Goal: Task Accomplishment & Management: Complete application form

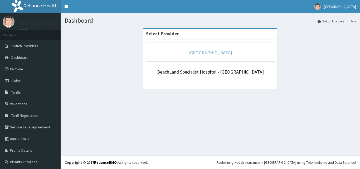
click at [220, 50] on link "[GEOGRAPHIC_DATA]" at bounding box center [210, 53] width 44 height 6
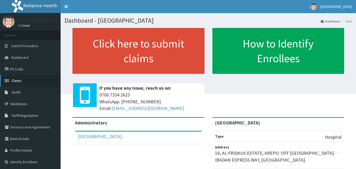
click at [14, 83] on span "Claims" at bounding box center [16, 80] width 10 height 5
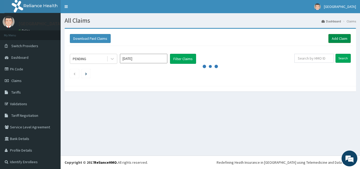
click at [339, 39] on link "Add Claim" at bounding box center [339, 38] width 22 height 9
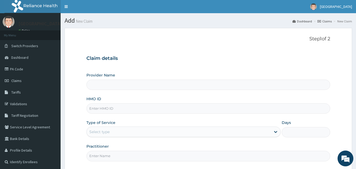
type input "[GEOGRAPHIC_DATA]"
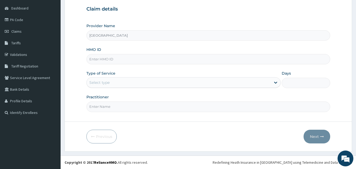
click at [105, 57] on input "HMO ID" at bounding box center [208, 59] width 244 height 10
type input "OSS/10068/E"
click at [100, 77] on div "Select type" at bounding box center [183, 82] width 194 height 11
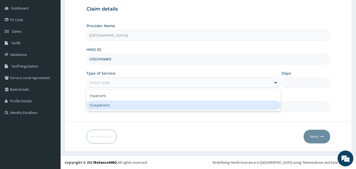
click at [97, 105] on div "Outpatient" at bounding box center [183, 104] width 194 height 9
type input "1"
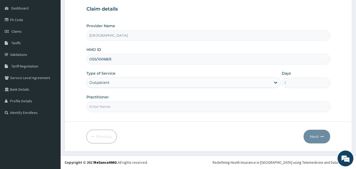
click at [104, 105] on input "Practitioner" at bounding box center [208, 106] width 244 height 10
click at [105, 106] on input "Practitioner" at bounding box center [208, 106] width 244 height 10
type input "DR. ISIFE"
click at [321, 138] on icon "button" at bounding box center [322, 137] width 4 height 4
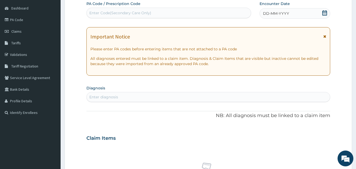
click at [324, 11] on icon at bounding box center [324, 12] width 5 height 5
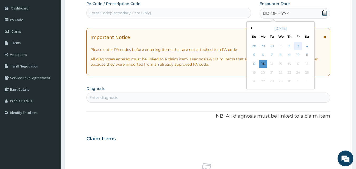
click at [298, 44] on div "3" at bounding box center [298, 46] width 8 height 8
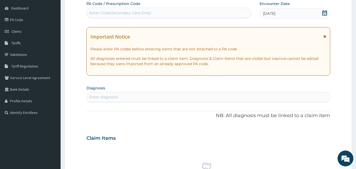
click at [95, 95] on div "Enter diagnosis" at bounding box center [208, 97] width 244 height 10
click at [94, 96] on div "Enter diagnosis" at bounding box center [103, 96] width 29 height 5
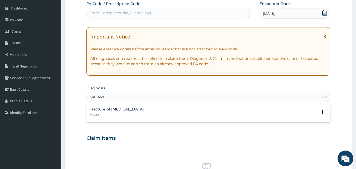
type input "MALARIA"
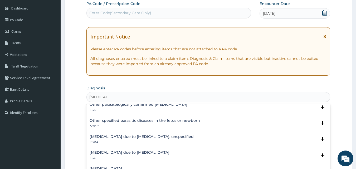
scroll to position [26, 0]
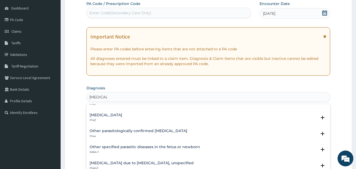
click at [105, 118] on div "Malaria, unspecified 1F4Z" at bounding box center [106, 117] width 33 height 9
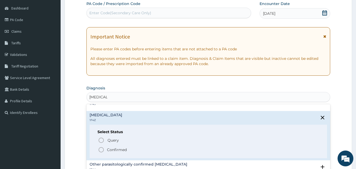
click at [108, 150] on p "Confirmed" at bounding box center [117, 149] width 20 height 5
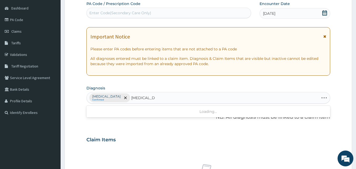
type input "OTITIS MEDIA"
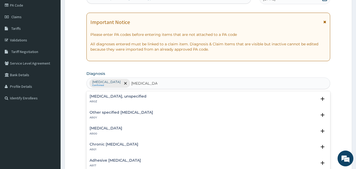
scroll to position [76, 0]
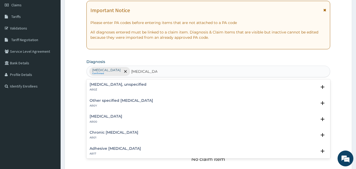
click at [103, 116] on h4 "Acute otitis media" at bounding box center [106, 116] width 33 height 4
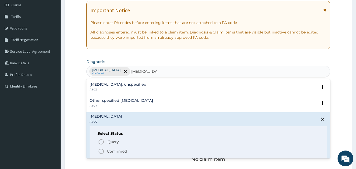
drag, startPoint x: 113, startPoint y: 154, endPoint x: 115, endPoint y: 148, distance: 6.9
click at [112, 154] on span "Confirmed" at bounding box center [208, 151] width 221 height 6
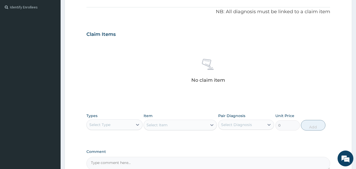
scroll to position [181, 0]
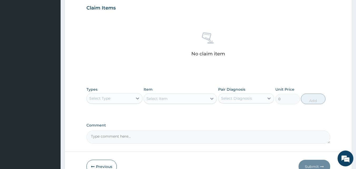
click at [104, 101] on div "Select Type" at bounding box center [99, 98] width 21 height 5
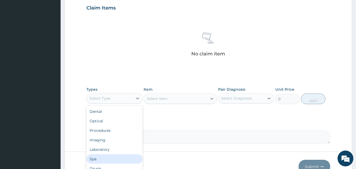
click at [98, 160] on div "Spa" at bounding box center [114, 158] width 56 height 9
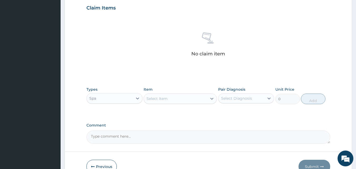
click at [101, 97] on div "Spa" at bounding box center [110, 98] width 46 height 8
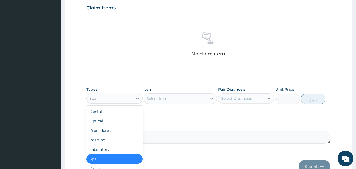
scroll to position [211, 0]
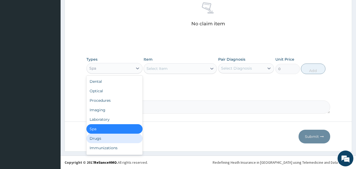
click at [101, 138] on div "Drugs" at bounding box center [114, 138] width 56 height 9
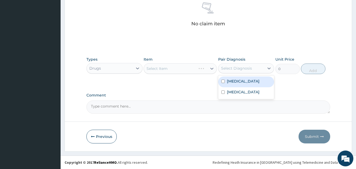
drag, startPoint x: 249, startPoint y: 68, endPoint x: 251, endPoint y: 86, distance: 18.4
click at [248, 68] on div "Select Diagnosis" at bounding box center [236, 68] width 31 height 5
drag, startPoint x: 242, startPoint y: 78, endPoint x: 221, endPoint y: 79, distance: 21.1
click at [242, 78] on div "Malaria, unspecified" at bounding box center [246, 81] width 56 height 11
checkbox input "true"
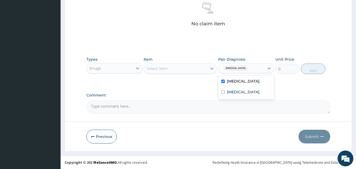
click at [161, 72] on div "Select Item" at bounding box center [175, 68] width 63 height 8
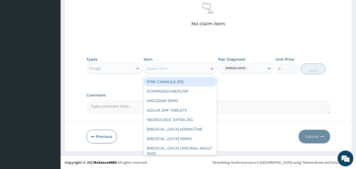
click at [161, 67] on div "Select Item" at bounding box center [157, 68] width 21 height 5
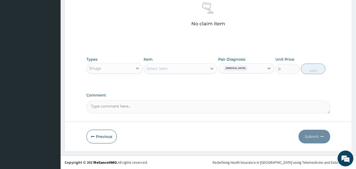
click at [161, 67] on div "Select Item" at bounding box center [157, 68] width 21 height 5
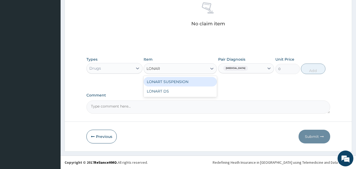
type input "LONART"
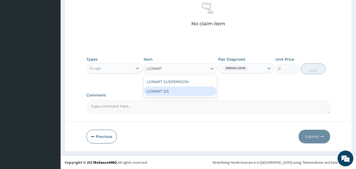
click at [171, 94] on div "LONART DS" at bounding box center [180, 90] width 73 height 9
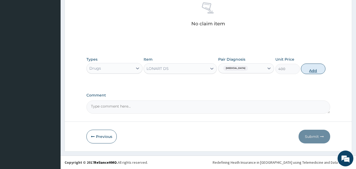
click at [313, 69] on button "Add" at bounding box center [313, 69] width 25 height 11
type input "0"
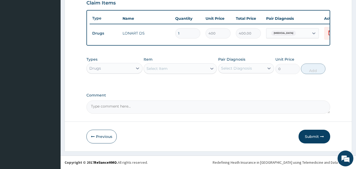
type input "0.00"
type input "6"
type input "2400.00"
type input "6"
click at [235, 67] on div "Select Diagnosis" at bounding box center [236, 68] width 31 height 5
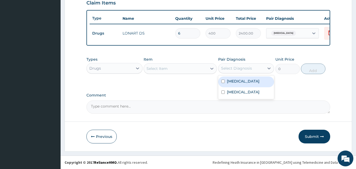
click at [238, 86] on div "Malaria, unspecified" at bounding box center [246, 81] width 56 height 11
checkbox input "true"
click at [158, 67] on div "Select Item" at bounding box center [157, 68] width 21 height 5
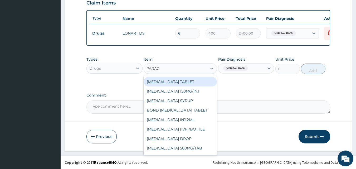
type input "PARACE"
click at [165, 84] on div "PARACETAMOL TABLET" at bounding box center [180, 81] width 73 height 9
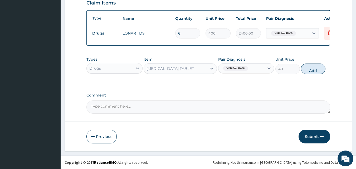
drag, startPoint x: 321, startPoint y: 70, endPoint x: 219, endPoint y: 59, distance: 102.4
click at [320, 70] on button "Add" at bounding box center [313, 69] width 25 height 11
type input "0"
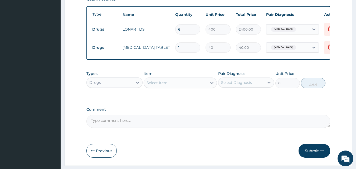
type input "18"
type input "720.00"
type input "18"
click at [233, 85] on div "Select Diagnosis" at bounding box center [236, 82] width 31 height 5
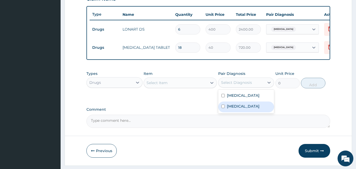
click at [245, 109] on label "Acute otitis media" at bounding box center [243, 106] width 33 height 5
checkbox input "true"
click at [153, 81] on div "Select Item" at bounding box center [180, 82] width 73 height 11
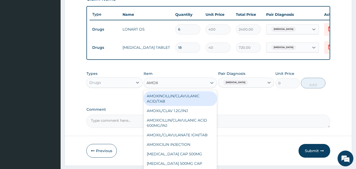
type input "AMOXI"
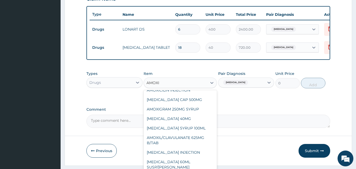
scroll to position [79, 0]
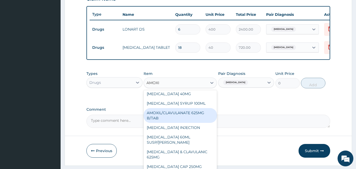
click at [178, 114] on div "AMOXIL/CLAVULANATE 625MG B/TAB" at bounding box center [180, 115] width 73 height 15
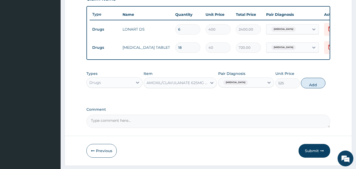
drag, startPoint x: 314, startPoint y: 85, endPoint x: 229, endPoint y: 79, distance: 85.9
click at [314, 86] on button "Add" at bounding box center [313, 83] width 25 height 11
type input "0"
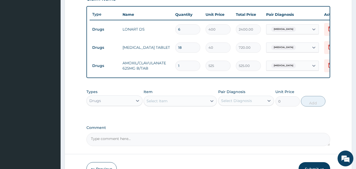
type input "14"
type input "7350.00"
type input "14"
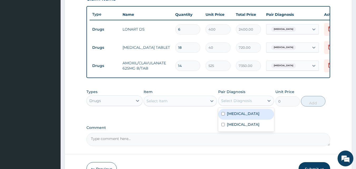
click at [232, 103] on div "Select Diagnosis" at bounding box center [236, 100] width 31 height 5
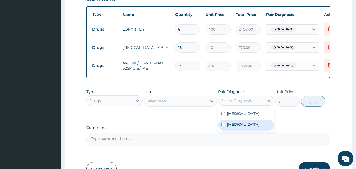
click at [245, 127] on label "Acute otitis media" at bounding box center [243, 124] width 33 height 5
checkbox input "true"
click at [159, 104] on div "Select Item" at bounding box center [157, 100] width 21 height 5
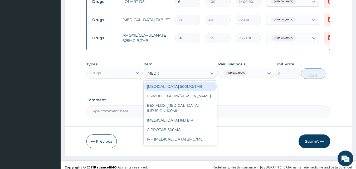
scroll to position [226, 0]
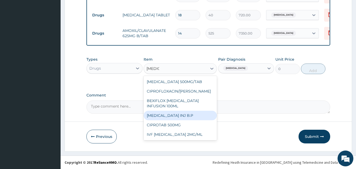
type input "CIPRO"
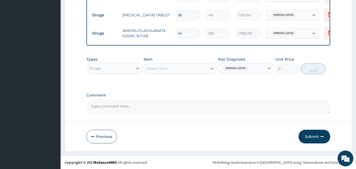
drag, startPoint x: 241, startPoint y: 87, endPoint x: 171, endPoint y: 69, distance: 73.3
click at [151, 67] on div "Select Item" at bounding box center [157, 68] width 21 height 5
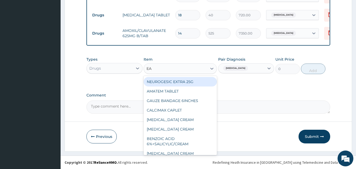
type input "EAR"
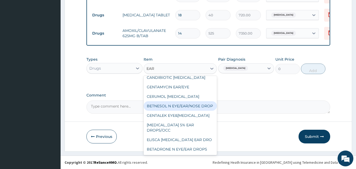
scroll to position [34, 0]
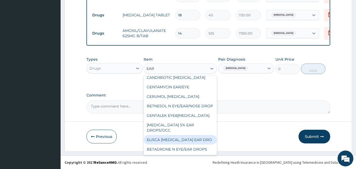
click at [178, 137] on div "ELISCA CHLORAMPHENICOL EAR DRO" at bounding box center [180, 139] width 73 height 9
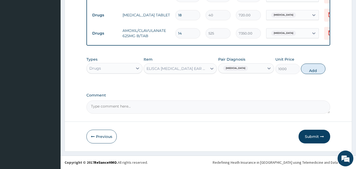
drag, startPoint x: 315, startPoint y: 70, endPoint x: 256, endPoint y: 77, distance: 60.0
click at [314, 70] on button "Add" at bounding box center [313, 69] width 25 height 11
type input "0"
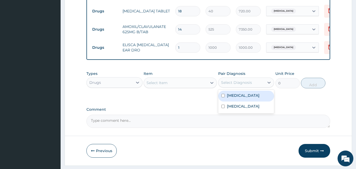
drag, startPoint x: 231, startPoint y: 88, endPoint x: 235, endPoint y: 89, distance: 4.6
click at [232, 85] on div "Select Diagnosis" at bounding box center [236, 82] width 31 height 5
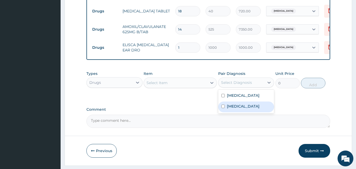
click at [238, 109] on label "Acute otitis media" at bounding box center [243, 106] width 33 height 5
checkbox input "true"
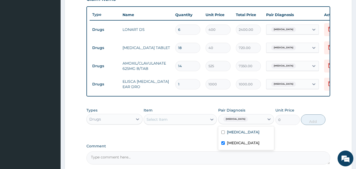
scroll to position [226, 0]
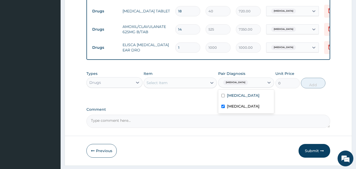
click at [153, 86] on div "Select Item" at bounding box center [175, 83] width 63 height 8
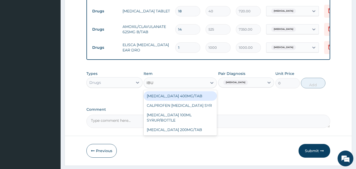
type input "IBUP"
click at [179, 101] on div "IBUPROFEN 400MG/TAB" at bounding box center [180, 95] width 73 height 9
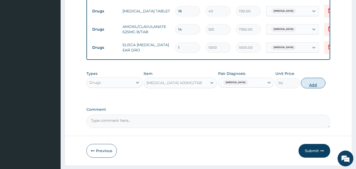
click at [319, 88] on button "Add" at bounding box center [313, 83] width 25 height 11
type input "0"
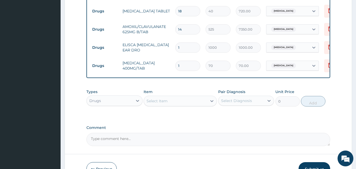
type input "10"
type input "700.00"
type input "10"
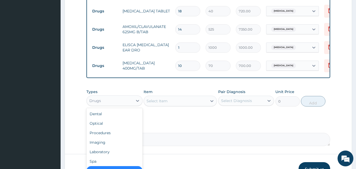
click at [106, 105] on div "Drugs" at bounding box center [110, 100] width 46 height 8
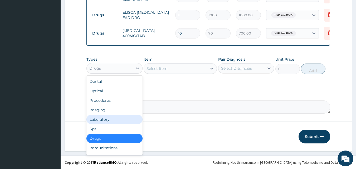
click at [104, 120] on div "Laboratory" at bounding box center [114, 119] width 56 height 9
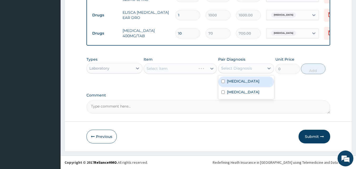
click at [239, 69] on div "Select Diagnosis" at bounding box center [236, 68] width 31 height 5
click at [244, 83] on label "Malaria, unspecified" at bounding box center [243, 81] width 33 height 5
checkbox input "true"
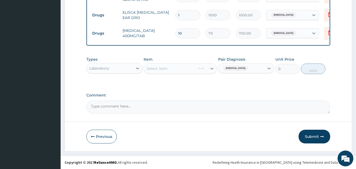
click at [155, 66] on div "Select Item" at bounding box center [180, 68] width 73 height 11
click at [157, 70] on div "Select Item" at bounding box center [180, 68] width 73 height 11
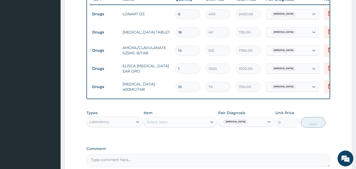
scroll to position [213, 0]
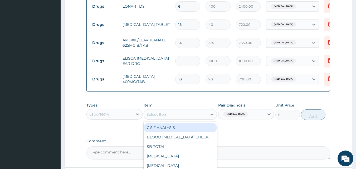
click at [155, 117] on div "Select Item" at bounding box center [157, 114] width 21 height 5
type input "MP"
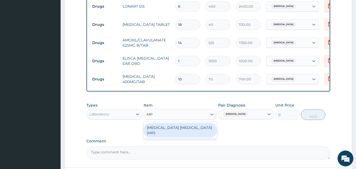
drag, startPoint x: 163, startPoint y: 134, endPoint x: 171, endPoint y: 134, distance: 7.7
click at [163, 134] on div "MALARIA PARASITE (MP)" at bounding box center [180, 130] width 73 height 15
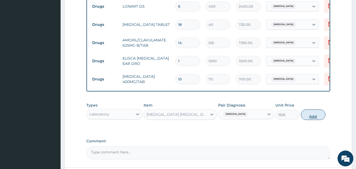
click at [313, 120] on button "Add" at bounding box center [313, 114] width 25 height 11
type input "0"
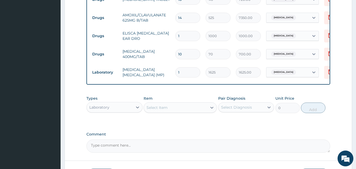
scroll to position [266, 0]
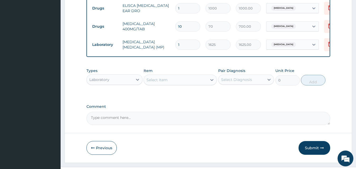
click at [228, 82] on div "Select Diagnosis" at bounding box center [236, 79] width 31 height 5
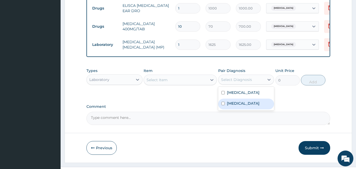
click at [241, 106] on label "Acute otitis media" at bounding box center [243, 103] width 33 height 5
checkbox input "true"
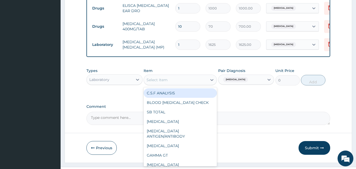
click at [161, 83] on div "Select Item" at bounding box center [157, 79] width 21 height 5
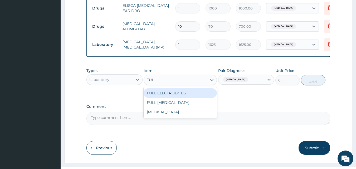
type input "FULL"
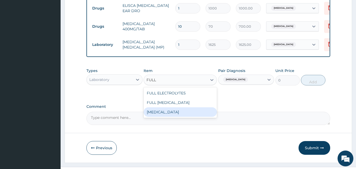
click at [162, 117] on div "FULL BLOOD COUNT" at bounding box center [180, 111] width 73 height 9
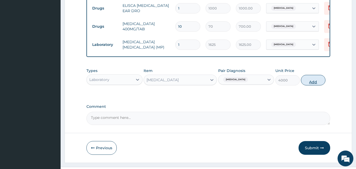
click at [316, 85] on button "Add" at bounding box center [313, 80] width 25 height 11
type input "0"
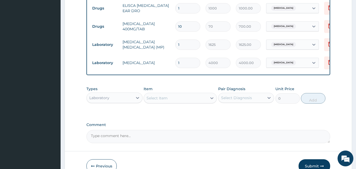
click at [107, 100] on div "Laboratory" at bounding box center [99, 97] width 20 height 5
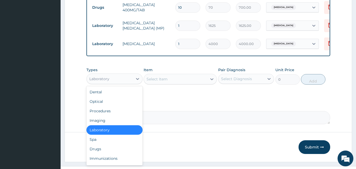
scroll to position [302, 0]
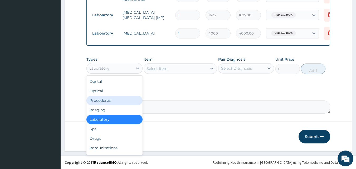
click at [102, 100] on div "Procedures" at bounding box center [114, 100] width 56 height 9
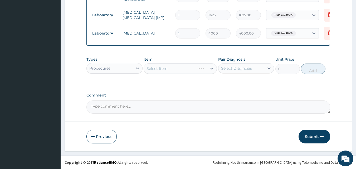
click at [230, 67] on div "Select Diagnosis" at bounding box center [236, 68] width 31 height 5
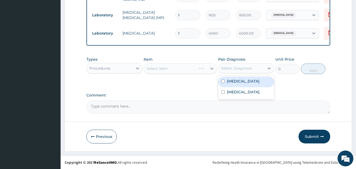
click at [242, 83] on label "Malaria, unspecified" at bounding box center [243, 81] width 33 height 5
checkbox input "true"
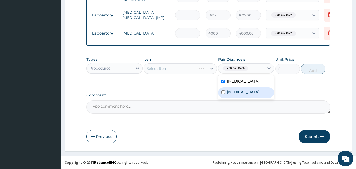
click at [238, 95] on div "Acute otitis media" at bounding box center [246, 92] width 56 height 11
checkbox input "true"
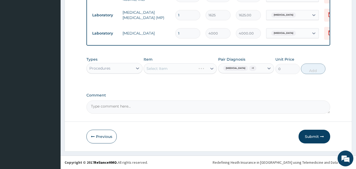
click at [157, 69] on div "Select Item" at bounding box center [180, 68] width 73 height 11
click at [168, 67] on div "Select Item" at bounding box center [175, 68] width 63 height 8
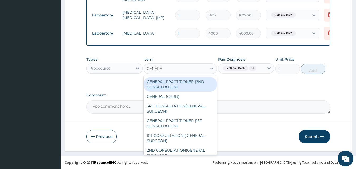
type input "GENERAL"
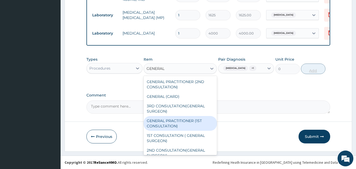
drag, startPoint x: 175, startPoint y: 123, endPoint x: 313, endPoint y: 72, distance: 146.5
click at [176, 123] on div "GENERAL PRACTITIONER (1ST CONSULTATION)" at bounding box center [180, 123] width 73 height 15
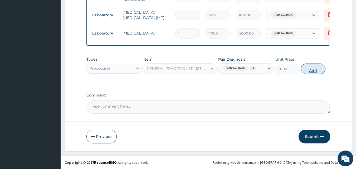
click at [314, 71] on button "Add" at bounding box center [313, 69] width 25 height 11
type input "0"
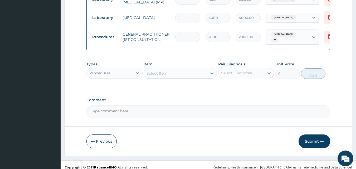
scroll to position [322, 0]
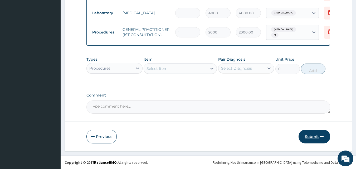
click at [316, 138] on button "Submit" at bounding box center [315, 137] width 32 height 14
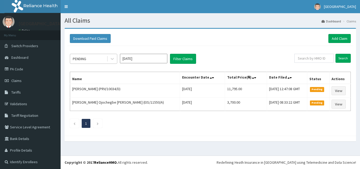
click at [84, 60] on div "PENDING" at bounding box center [79, 58] width 13 height 5
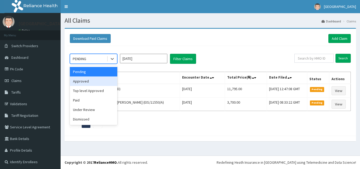
drag, startPoint x: 86, startPoint y: 80, endPoint x: 114, endPoint y: 78, distance: 27.7
click at [90, 80] on div "Approved" at bounding box center [93, 80] width 47 height 9
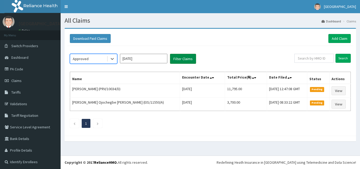
click at [187, 57] on button "Filter Claims" at bounding box center [183, 59] width 26 height 10
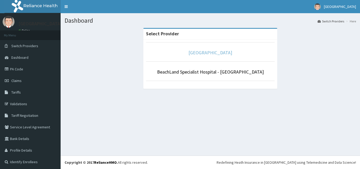
click at [204, 54] on link "[GEOGRAPHIC_DATA]" at bounding box center [210, 53] width 44 height 6
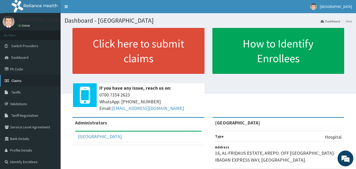
click at [19, 79] on span "Claims" at bounding box center [16, 80] width 10 height 5
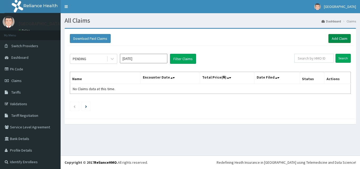
click at [333, 37] on link "Add Claim" at bounding box center [339, 38] width 22 height 9
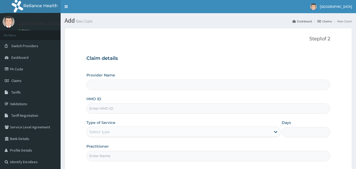
type input "[GEOGRAPHIC_DATA]"
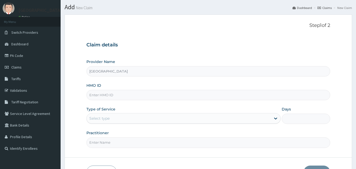
scroll to position [26, 0]
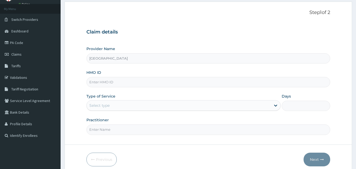
click at [100, 80] on input "HMO ID" at bounding box center [208, 82] width 244 height 10
type input "PRV/10034/E"
click at [101, 106] on div "Select type" at bounding box center [99, 105] width 20 height 5
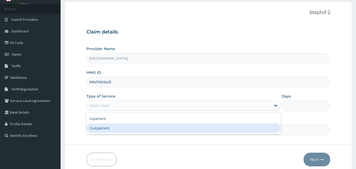
click at [99, 128] on div "Outpatient" at bounding box center [183, 127] width 194 height 9
type input "1"
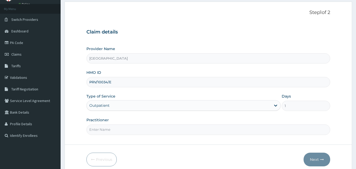
scroll to position [49, 0]
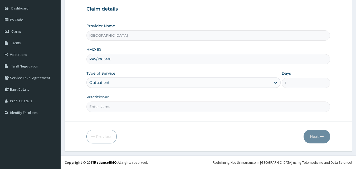
click at [108, 106] on input "Practitioner" at bounding box center [208, 106] width 244 height 10
type input "DR. ISIFE"
click at [312, 135] on button "Next" at bounding box center [317, 137] width 27 height 14
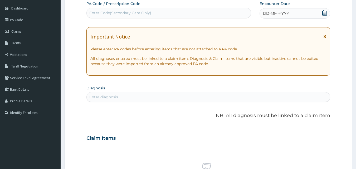
click at [323, 11] on icon at bounding box center [324, 12] width 5 height 5
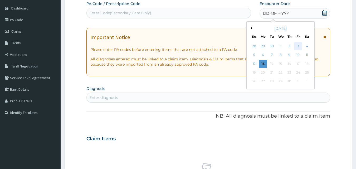
click at [297, 47] on div "3" at bounding box center [298, 46] width 8 height 8
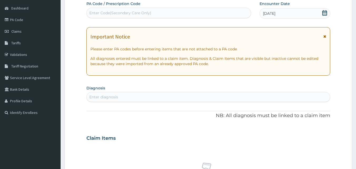
click at [99, 12] on div "Enter Code(Secondary Care Only)" at bounding box center [120, 12] width 62 height 5
click at [97, 96] on div "Enter diagnosis" at bounding box center [103, 96] width 29 height 5
type input "UPPER RESPIRATORY"
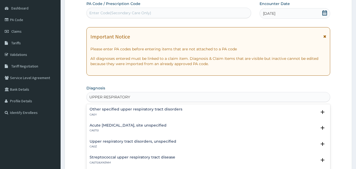
drag, startPoint x: 96, startPoint y: 148, endPoint x: 96, endPoint y: 146, distance: 2.6
click at [96, 146] on p "CA0Z" at bounding box center [133, 147] width 87 height 4
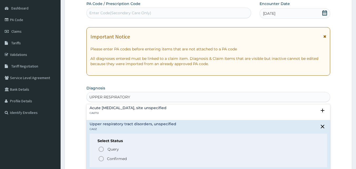
scroll to position [26, 0]
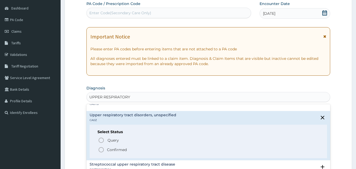
click at [118, 150] on p "Confirmed" at bounding box center [117, 149] width 20 height 5
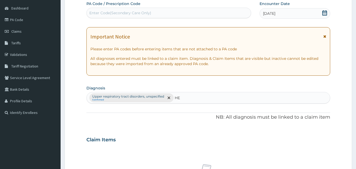
type input "H"
type input "HEADACHE"
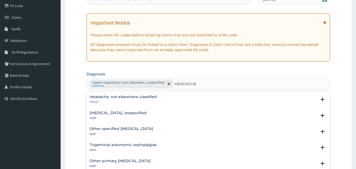
scroll to position [76, 0]
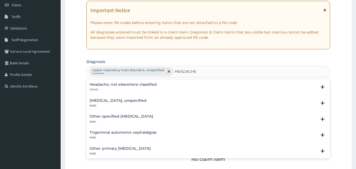
click at [99, 87] on div "Headache, not elsewhere classified MB4D" at bounding box center [123, 87] width 67 height 9
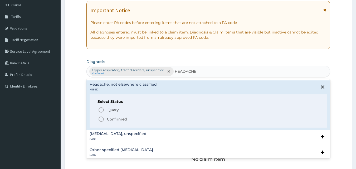
click at [109, 115] on div "Query Query covers suspected (?), Keep in view (kiv), Ruled out (r/o) Confirmed" at bounding box center [209, 114] width 222 height 16
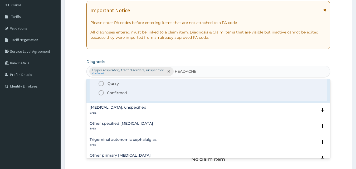
click at [102, 89] on div "Query Query covers suspected (?), Keep in view (kiv), Ruled out (r/o) Confirmed" at bounding box center [209, 88] width 222 height 16
click at [109, 94] on p "Confirmed" at bounding box center [117, 92] width 20 height 5
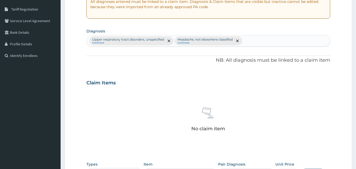
scroll to position [207, 0]
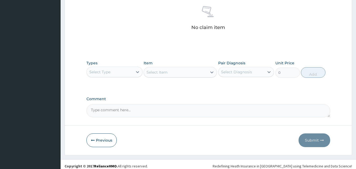
click at [102, 73] on div "Select Type" at bounding box center [99, 71] width 21 height 5
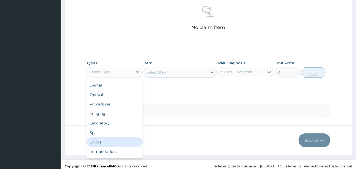
click at [103, 143] on div "Drugs" at bounding box center [114, 141] width 56 height 9
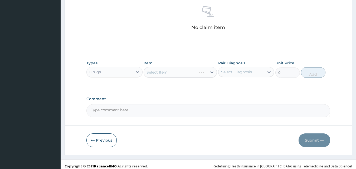
click at [233, 70] on div "Select Diagnosis" at bounding box center [236, 71] width 31 height 5
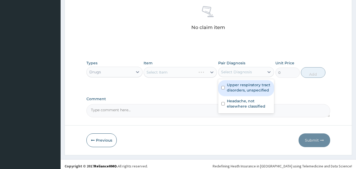
click at [237, 90] on label "Upper respiratory tract disorders, unspecified" at bounding box center [249, 87] width 44 height 11
checkbox input "true"
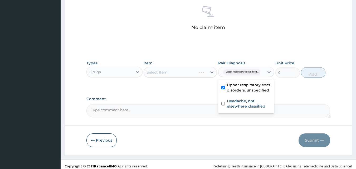
click at [164, 73] on div "Select Item" at bounding box center [180, 72] width 73 height 11
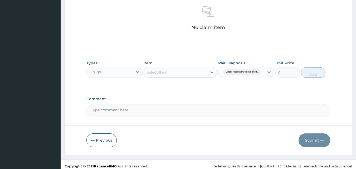
click at [198, 75] on div "Select Item" at bounding box center [175, 72] width 63 height 8
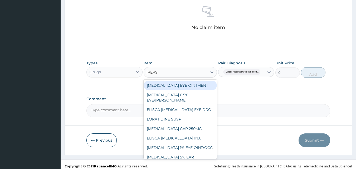
type input "LORAT"
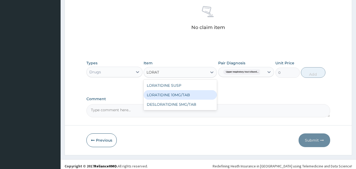
click at [180, 97] on div "LORATIDINE 10MG/TAB" at bounding box center [180, 94] width 73 height 9
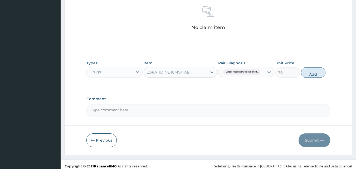
click at [307, 74] on button "Add" at bounding box center [313, 72] width 25 height 11
type input "0"
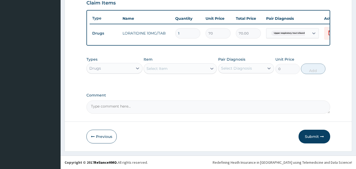
scroll to position [190, 0]
type input "0.00"
type input "5"
type input "350.00"
type input "5"
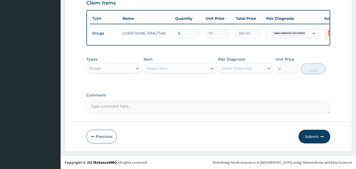
click at [233, 72] on div "Select Diagnosis" at bounding box center [242, 68] width 46 height 8
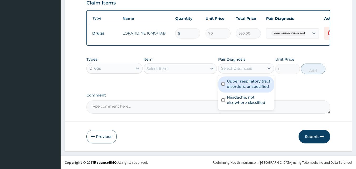
click at [241, 86] on label "Upper respiratory tract disorders, unspecified" at bounding box center [249, 84] width 44 height 11
checkbox input "true"
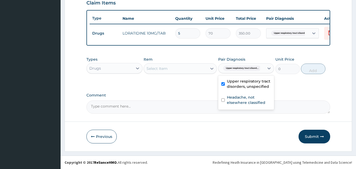
click at [148, 68] on div "Select Item" at bounding box center [157, 68] width 21 height 5
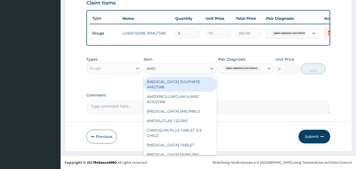
type input "AMOX"
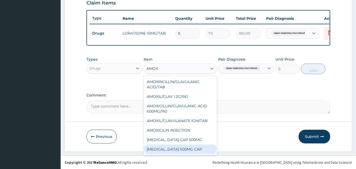
drag, startPoint x: 167, startPoint y: 149, endPoint x: 268, endPoint y: 115, distance: 106.6
click at [168, 149] on div "AMOXYCILLIN 500MG CAP" at bounding box center [180, 148] width 73 height 9
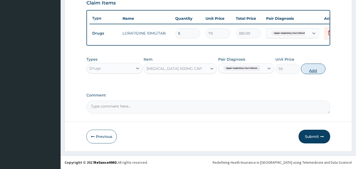
click at [314, 67] on button "Add" at bounding box center [313, 69] width 25 height 11
type input "0"
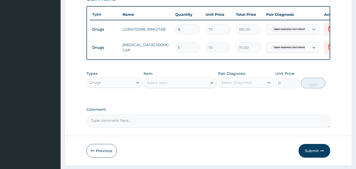
click at [186, 49] on input "1" at bounding box center [187, 47] width 25 height 10
type input "15"
type input "1050.00"
type input "15"
click at [237, 85] on div "Select Diagnosis" at bounding box center [236, 82] width 31 height 5
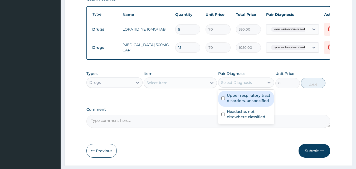
click at [241, 107] on div "Upper respiratory tract disorders, unspecified" at bounding box center [246, 99] width 56 height 16
checkbox input "true"
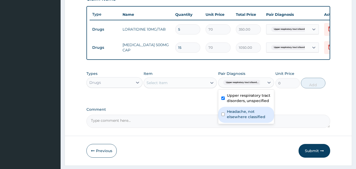
drag, startPoint x: 240, startPoint y: 124, endPoint x: 243, endPoint y: 107, distance: 17.0
click at [241, 122] on div "Headache, not elsewhere classified" at bounding box center [246, 115] width 56 height 16
checkbox input "true"
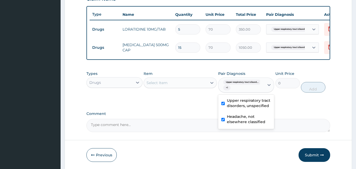
click at [244, 102] on label "Upper respiratory tract disorders, unspecified" at bounding box center [249, 103] width 44 height 11
checkbox input "false"
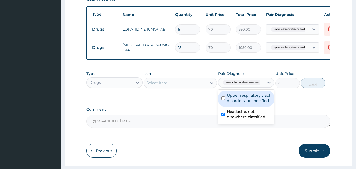
click at [158, 82] on div "Select Item" at bounding box center [175, 83] width 63 height 8
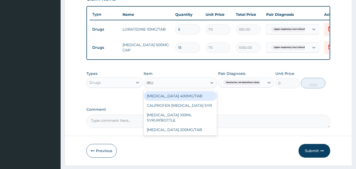
type input "IBUP"
click at [177, 101] on div "IBUPROFEN 400MG/TAB" at bounding box center [180, 95] width 73 height 9
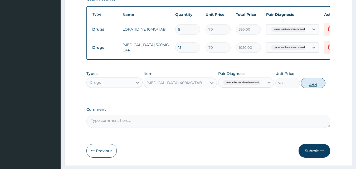
click at [314, 87] on button "Add" at bounding box center [313, 83] width 25 height 11
type input "0"
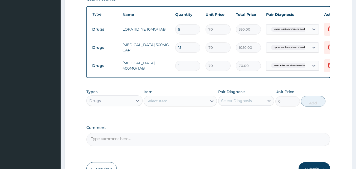
type input "15"
type input "1050.00"
type input "15"
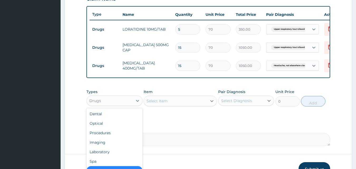
click at [109, 105] on div "Drugs" at bounding box center [110, 100] width 46 height 8
click at [106, 138] on div "Procedures" at bounding box center [114, 132] width 56 height 9
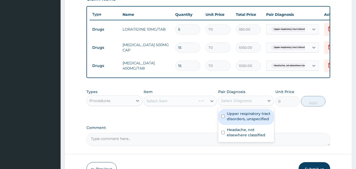
click at [242, 103] on div "Select Diagnosis" at bounding box center [236, 100] width 31 height 5
click at [239, 119] on label "Upper respiratory tract disorders, unspecified" at bounding box center [249, 116] width 44 height 11
checkbox input "true"
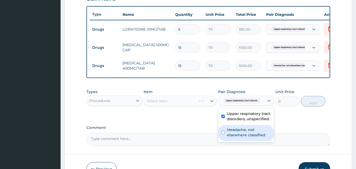
click at [232, 138] on label "Headache, not elsewhere classified" at bounding box center [249, 132] width 44 height 11
checkbox input "true"
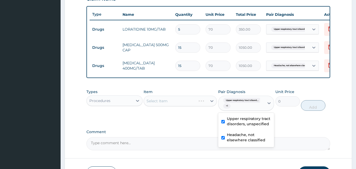
click at [162, 104] on div "Select Item" at bounding box center [180, 101] width 73 height 11
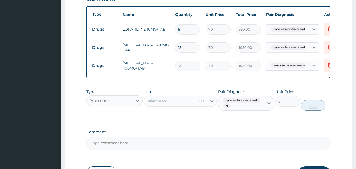
click at [158, 106] on div "Select Item" at bounding box center [180, 101] width 73 height 11
click at [157, 104] on div "Select Item" at bounding box center [180, 101] width 73 height 11
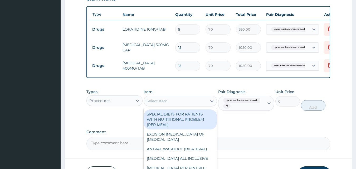
click at [185, 105] on div "Select Item" at bounding box center [175, 101] width 63 height 8
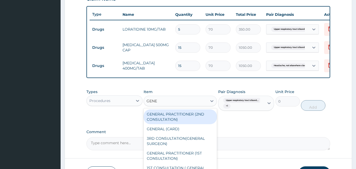
type input "GENER"
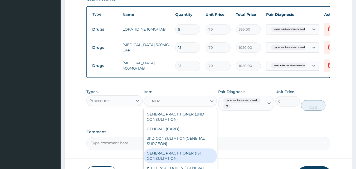
click at [170, 161] on div "GENERAL PRACTITIONER (1ST CONSULTATION)" at bounding box center [180, 155] width 73 height 15
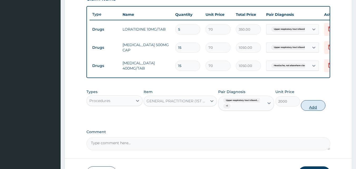
click at [317, 109] on button "Add" at bounding box center [313, 105] width 25 height 11
type input "0"
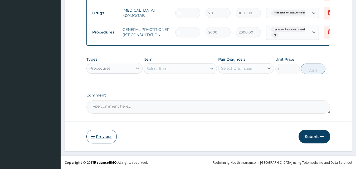
click at [99, 136] on button "Previous" at bounding box center [101, 137] width 30 height 14
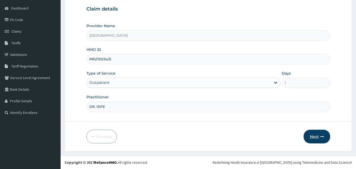
click at [316, 138] on button "Next" at bounding box center [317, 137] width 27 height 14
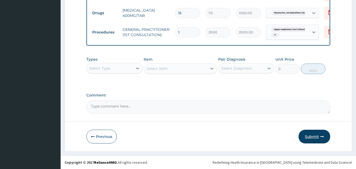
click at [317, 135] on button "Submit" at bounding box center [315, 137] width 32 height 14
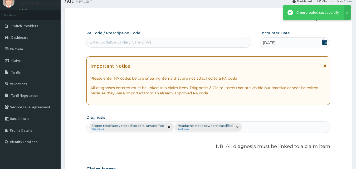
scroll to position [247, 0]
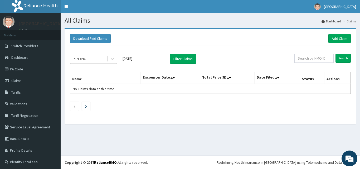
click at [93, 60] on div "PENDING" at bounding box center [88, 59] width 37 height 8
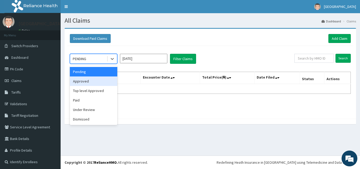
click at [87, 83] on div "Approved" at bounding box center [93, 80] width 47 height 9
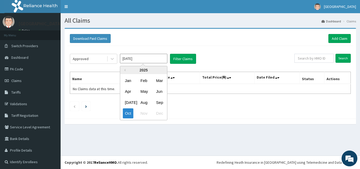
click at [139, 57] on input "Oct 2025" at bounding box center [143, 58] width 47 height 9
click at [163, 105] on div "Sep" at bounding box center [159, 103] width 11 height 10
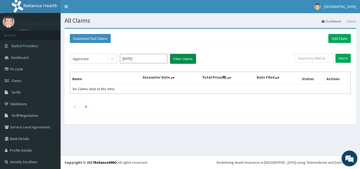
click at [179, 56] on button "Filter Claims" at bounding box center [183, 59] width 26 height 10
click at [185, 60] on button "Filter Claims" at bounding box center [183, 59] width 26 height 10
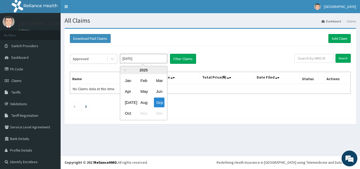
click at [139, 56] on input "Sep 2025" at bounding box center [143, 58] width 47 height 9
click at [128, 115] on div "Oct" at bounding box center [128, 114] width 11 height 10
type input "Oct 2025"
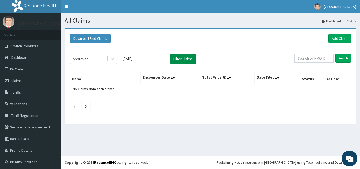
click at [178, 57] on button "Filter Claims" at bounding box center [183, 59] width 26 height 10
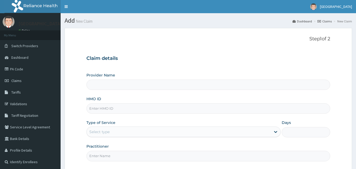
type input "[GEOGRAPHIC_DATA]"
click at [105, 108] on input "HMO ID" at bounding box center [208, 108] width 244 height 10
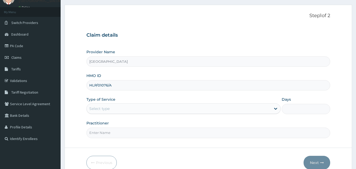
scroll to position [49, 0]
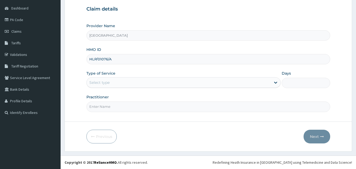
type input "HLP/01076/A"
drag, startPoint x: 106, startPoint y: 85, endPoint x: 104, endPoint y: 88, distance: 4.1
click at [106, 85] on div "Select type" at bounding box center [179, 82] width 184 height 8
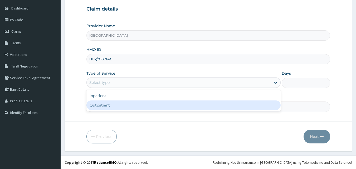
click at [100, 108] on div "Outpatient" at bounding box center [183, 104] width 194 height 9
type input "1"
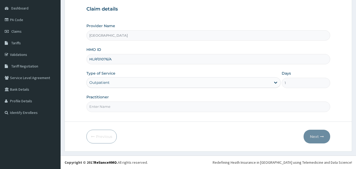
click at [110, 110] on input "Practitioner" at bounding box center [208, 106] width 244 height 10
type input "MATRON ADEWUNMI"
click at [318, 131] on button "Next" at bounding box center [317, 137] width 27 height 14
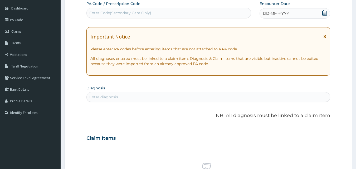
click at [325, 14] on icon at bounding box center [324, 12] width 5 height 5
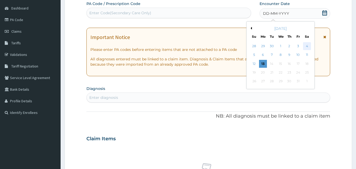
click at [308, 48] on div "4" at bounding box center [307, 46] width 8 height 8
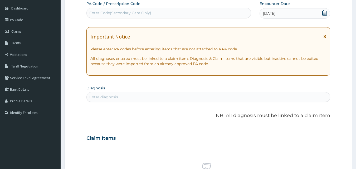
click at [98, 10] on div "Enter Code(Secondary Care Only)" at bounding box center [120, 12] width 62 height 5
type input "PA/BF7F09"
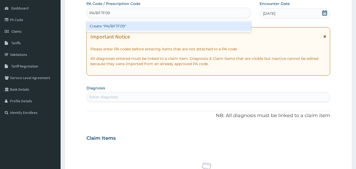
click at [144, 23] on div "Create "PA/BF7F09"" at bounding box center [168, 25] width 165 height 9
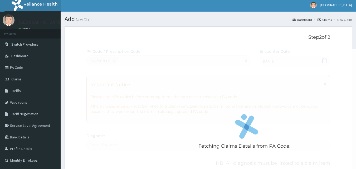
scroll to position [0, 0]
